Goal: Transaction & Acquisition: Subscribe to service/newsletter

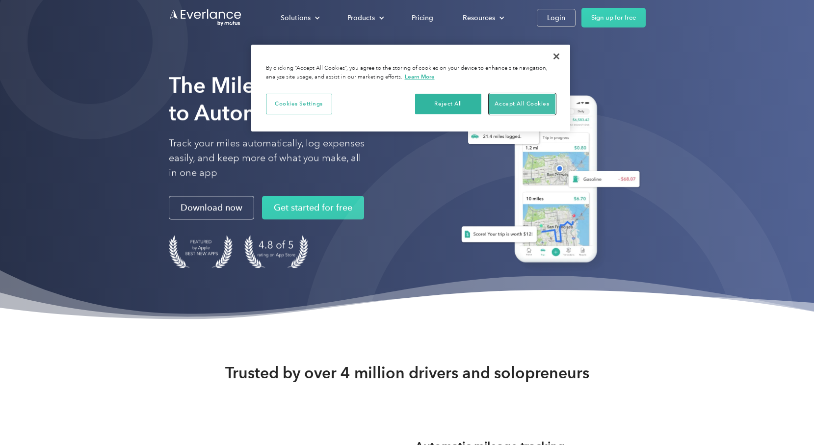
click at [504, 104] on button "Accept All Cookies" at bounding box center [522, 104] width 66 height 21
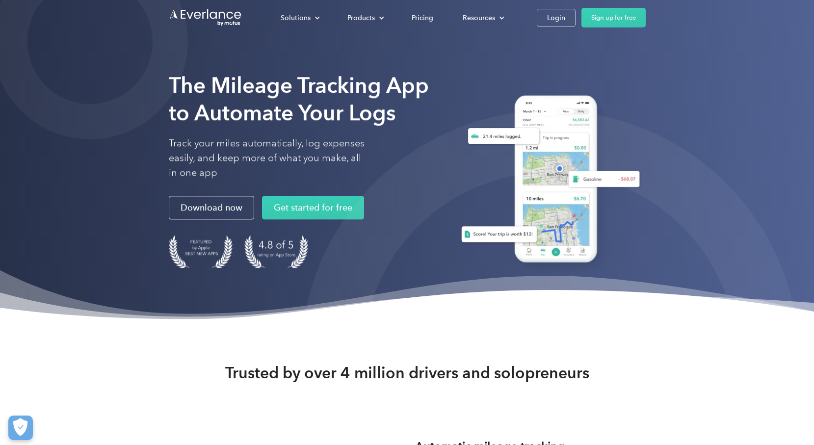
click at [210, 129] on div "The Mileage Tracking App to Automate Your Logs Track your miles automatically, …" at bounding box center [301, 126] width 265 height 108
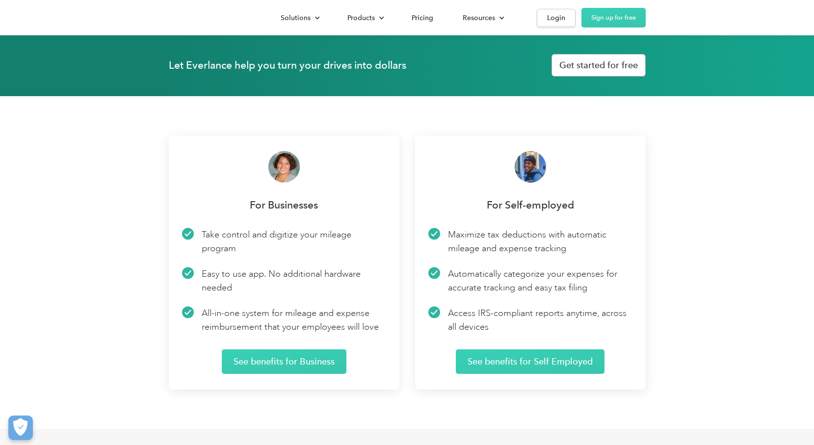
scroll to position [1354, 0]
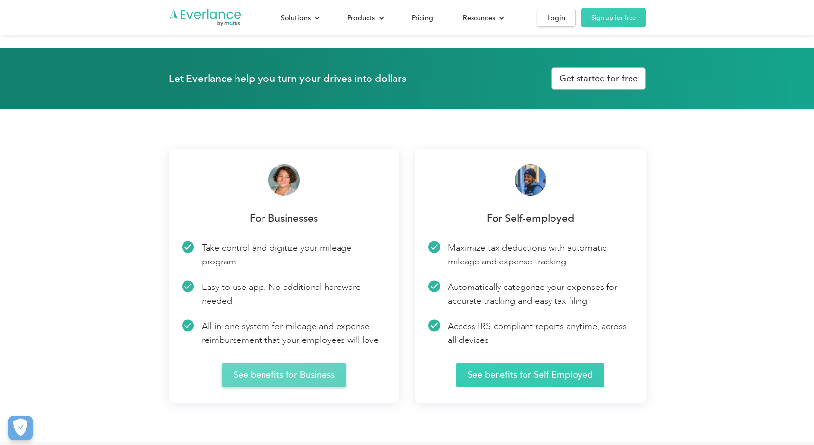
click at [301, 379] on link "See benefits for Business" at bounding box center [284, 375] width 125 height 25
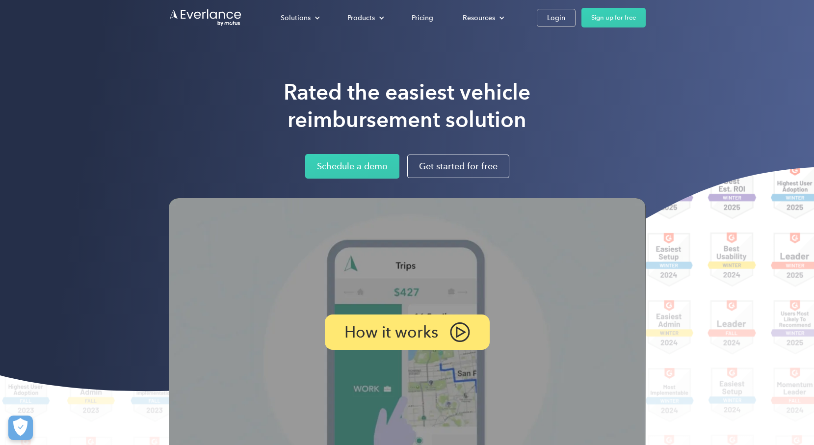
click at [359, 70] on div "Rated the easiest vehicle reimbursement solution Schedule a demo Get started fo…" at bounding box center [407, 253] width 814 height 506
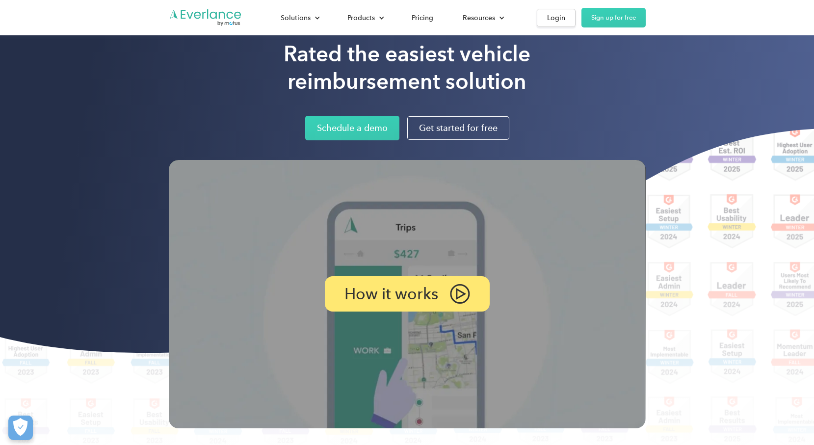
scroll to position [39, 0]
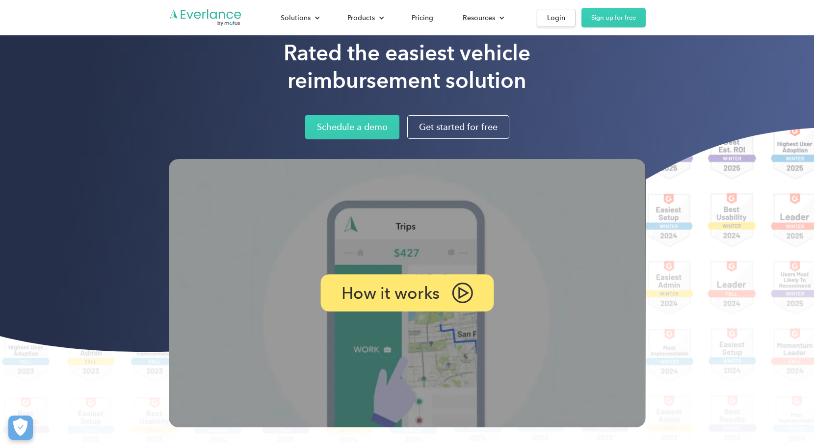
click at [445, 300] on div "How it works" at bounding box center [406, 293] width 173 height 37
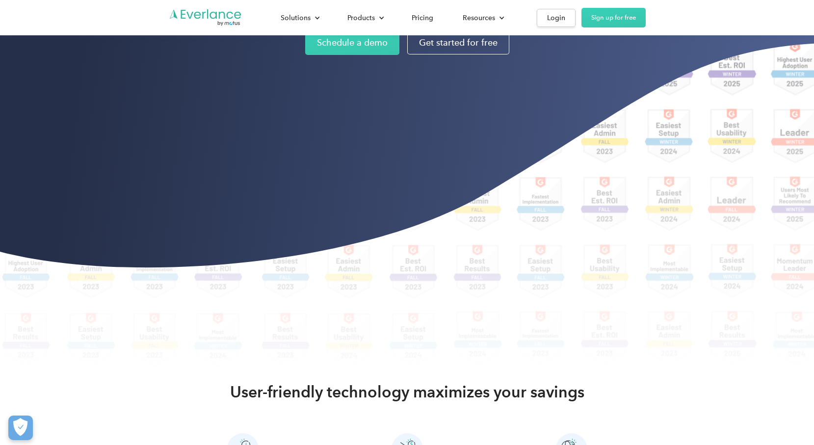
scroll to position [92, 0]
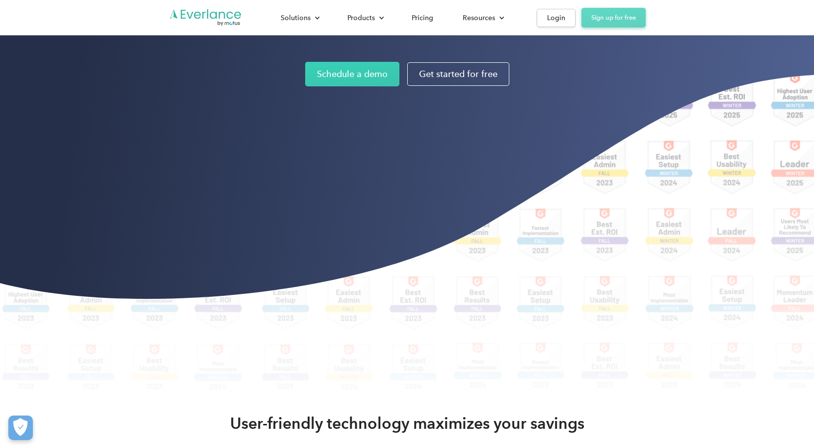
click at [605, 17] on link "Sign up for free" at bounding box center [613, 18] width 64 height 20
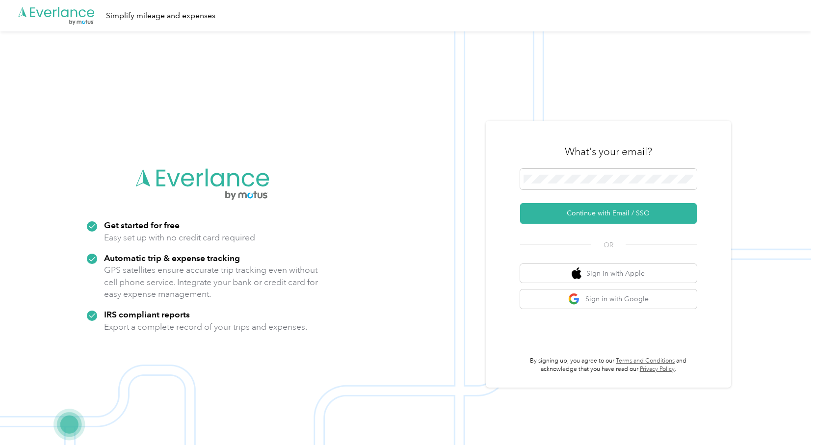
click at [407, 155] on img at bounding box center [405, 253] width 811 height 445
